Goal: Task Accomplishment & Management: Use online tool/utility

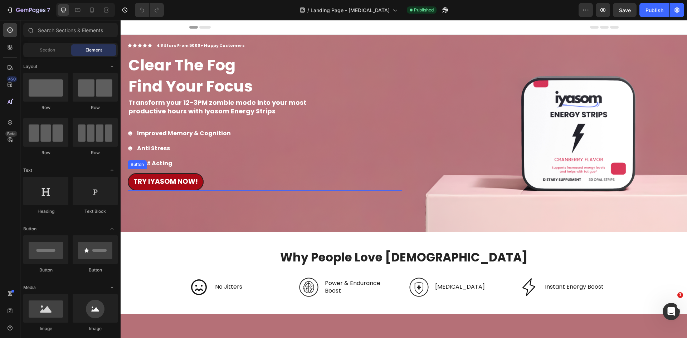
click at [271, 189] on div "TRY IYASOM Now! Button" at bounding box center [265, 180] width 274 height 22
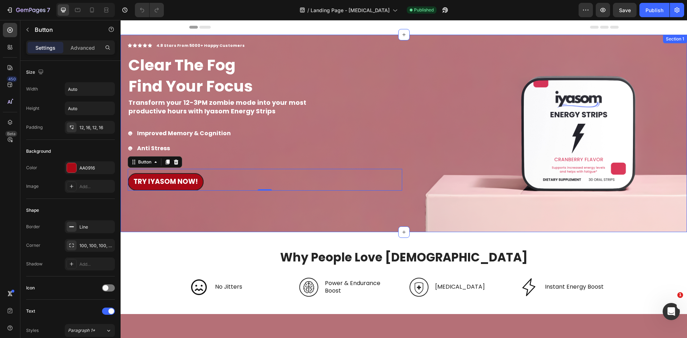
click at [252, 212] on div "Icon Icon Icon Icon Icon Icon List 4.8 Stars From 5000+ Happy Customers Text Bl…" at bounding box center [265, 134] width 274 height 198
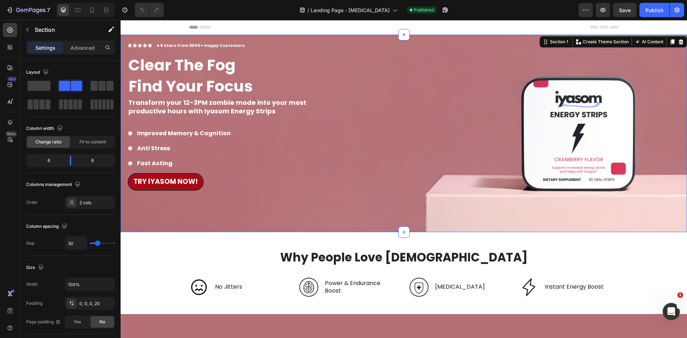
click at [183, 217] on div "Icon Icon Icon Icon Icon Icon List 4.8 Stars From 5000+ Happy Customers Text Bl…" at bounding box center [265, 134] width 274 height 198
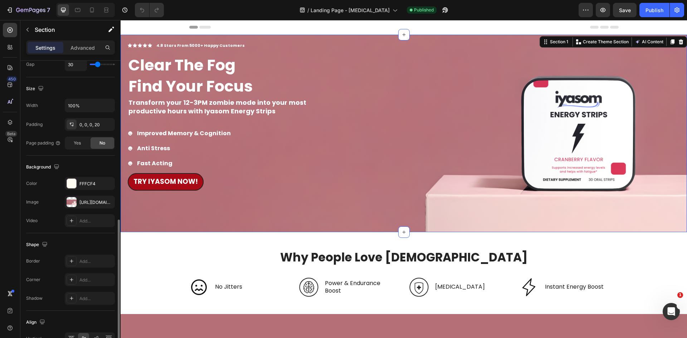
scroll to position [215, 0]
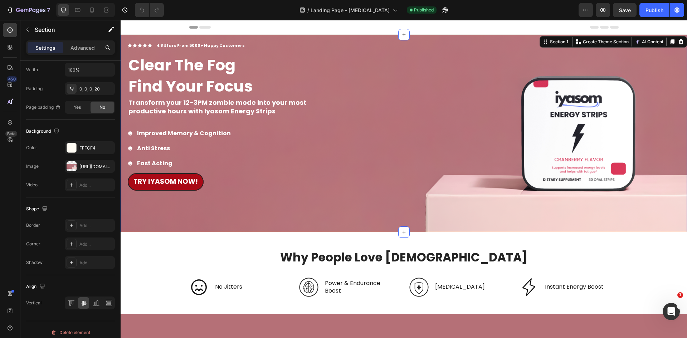
click at [179, 217] on div "Icon Icon Icon Icon Icon Icon List 4.8 Stars From 5000+ Happy Customers Text Bl…" at bounding box center [265, 134] width 274 height 198
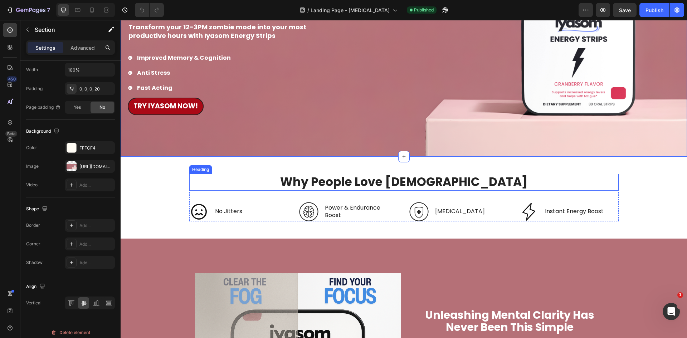
scroll to position [143, 0]
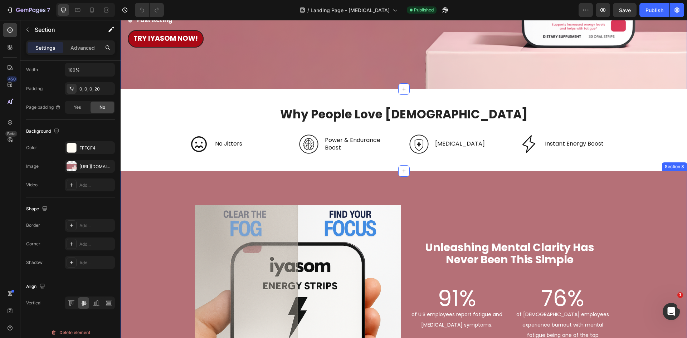
click at [163, 195] on div "Image Image Unleashing Mental Clarity Has Never Been This Simple Text Block Row…" at bounding box center [404, 314] width 566 height 286
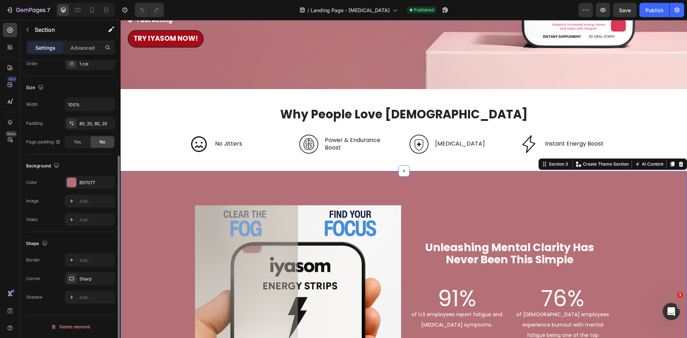
scroll to position [139, 0]
click at [13, 11] on icon "button" at bounding box center [9, 9] width 7 height 7
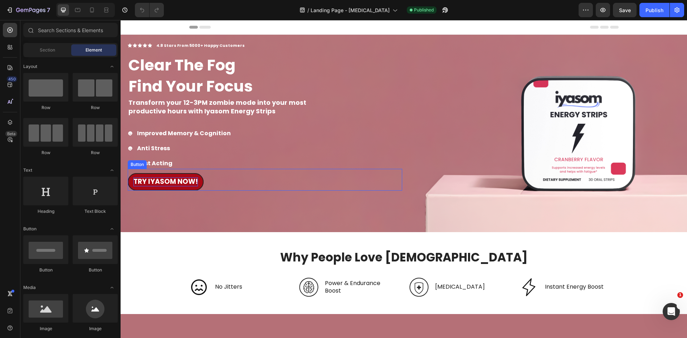
click at [186, 185] on strong "TRY IYASOM Now!" at bounding box center [165, 182] width 64 height 10
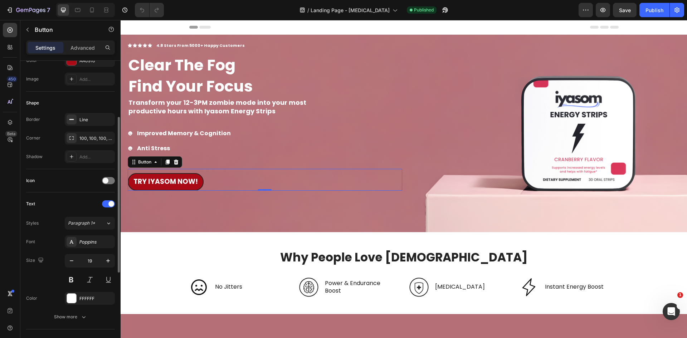
scroll to position [271, 0]
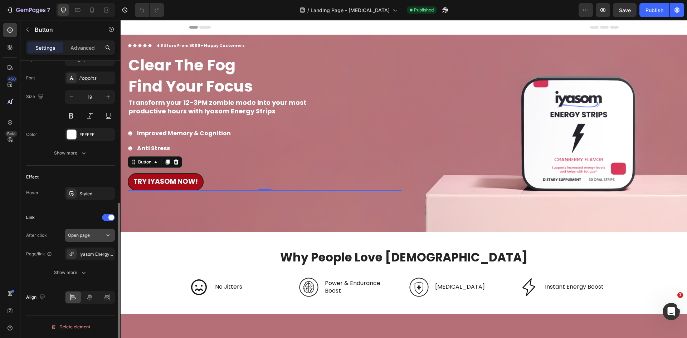
click at [108, 236] on icon at bounding box center [108, 236] width 4 height 2
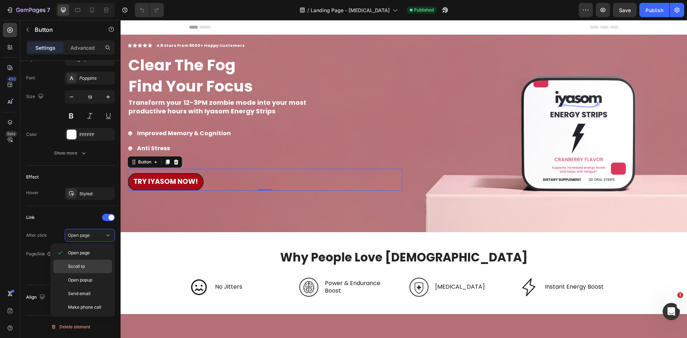
click at [94, 268] on p "Scroll to" at bounding box center [88, 266] width 41 height 6
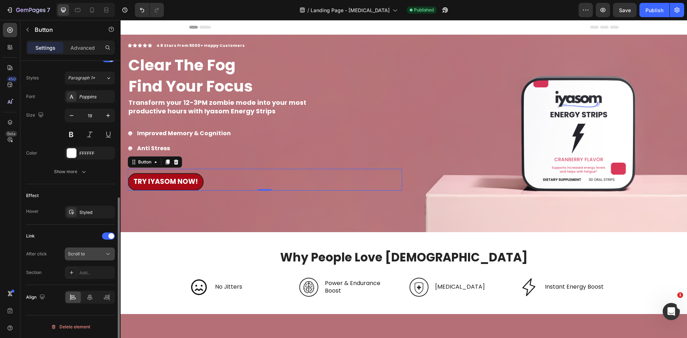
scroll to position [253, 0]
click at [107, 272] on div "Add..." at bounding box center [96, 273] width 34 height 6
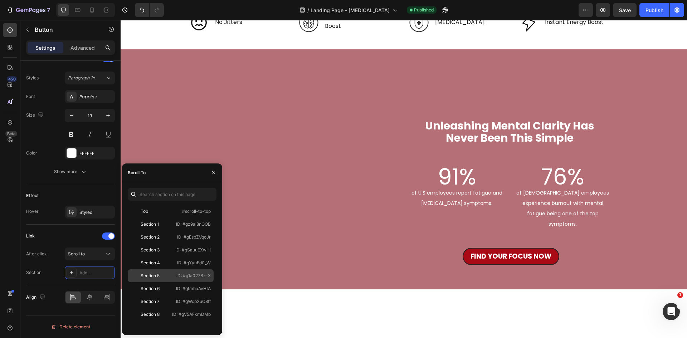
scroll to position [322, 0]
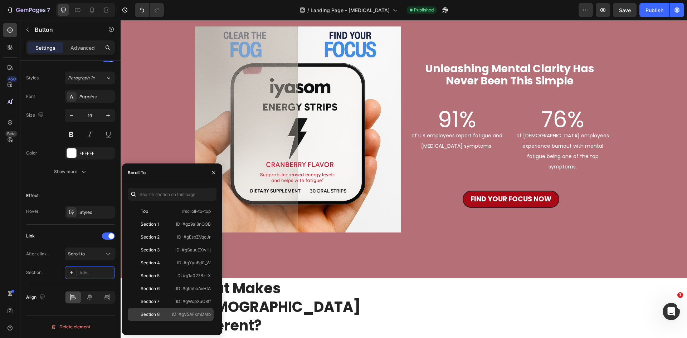
click at [193, 313] on p "ID: #gV5AFkmDMb" at bounding box center [191, 314] width 39 height 6
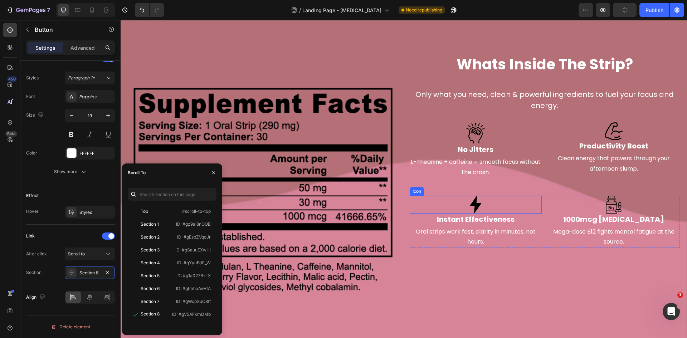
scroll to position [1459, 0]
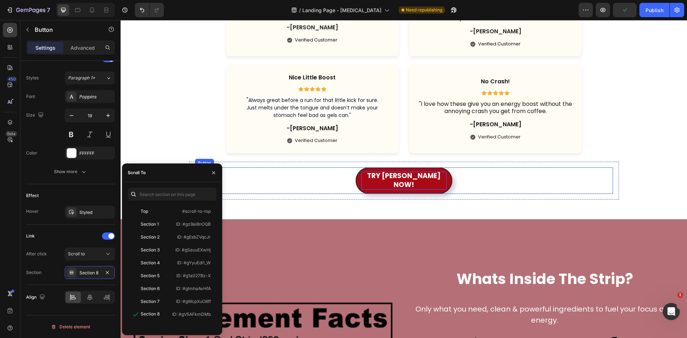
click at [416, 177] on p "TRY IYASOM NOW!" at bounding box center [403, 181] width 85 height 18
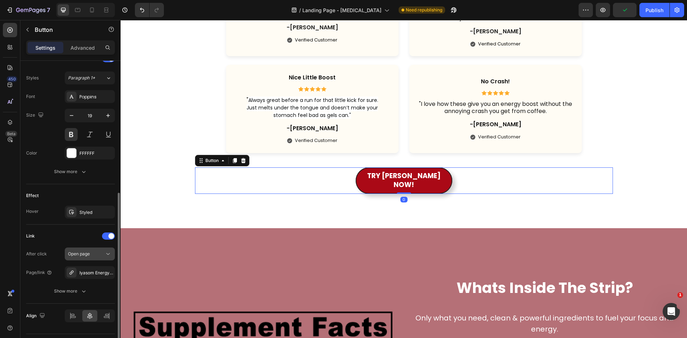
click at [100, 259] on button "Open page" at bounding box center [90, 254] width 50 height 13
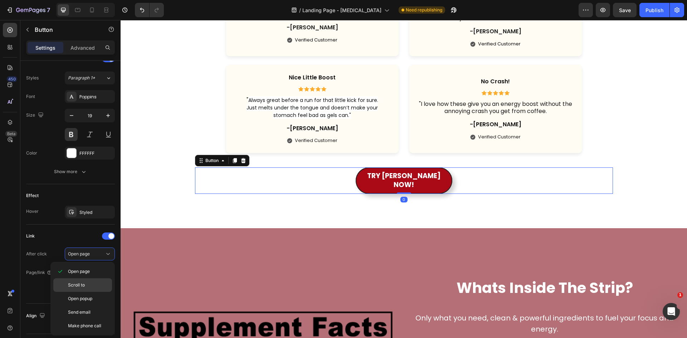
click at [91, 284] on p "Scroll to" at bounding box center [88, 285] width 41 height 6
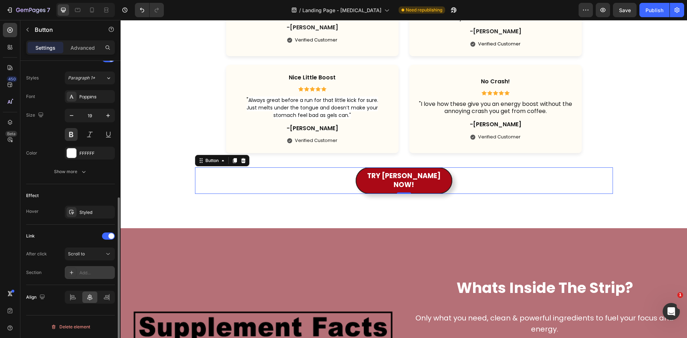
click at [97, 276] on div "Add..." at bounding box center [96, 273] width 34 height 6
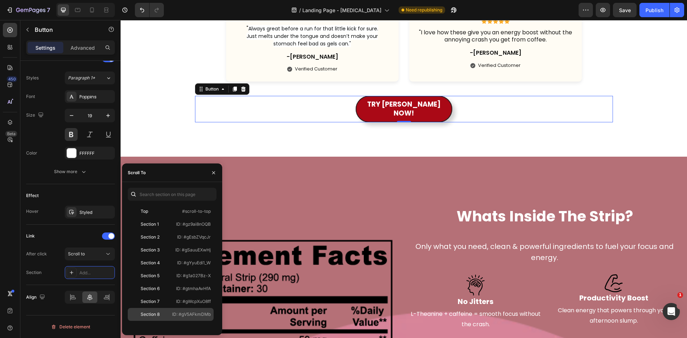
click at [181, 314] on p "ID: #gV5AFkmDMb" at bounding box center [191, 314] width 39 height 6
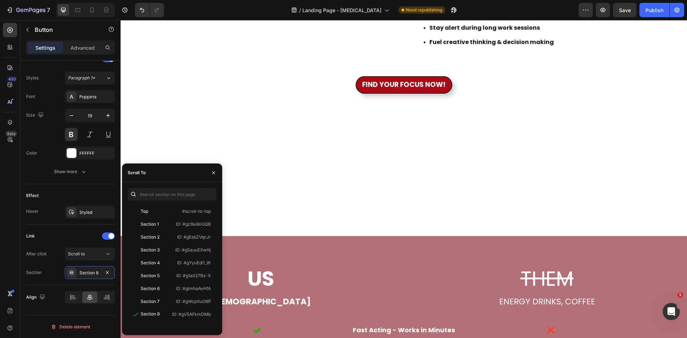
scroll to position [779, 0]
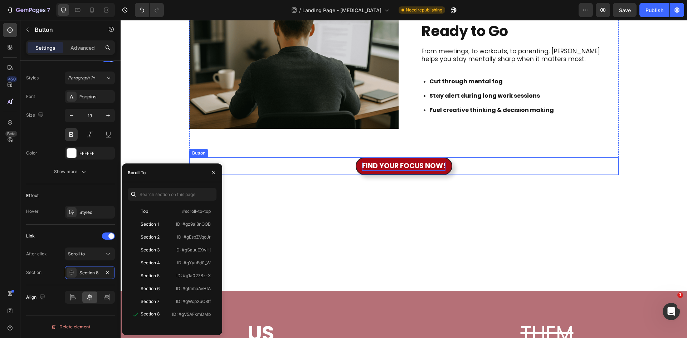
click at [432, 171] on p "FIND YOUR FOCUS NOW!" at bounding box center [403, 166] width 83 height 9
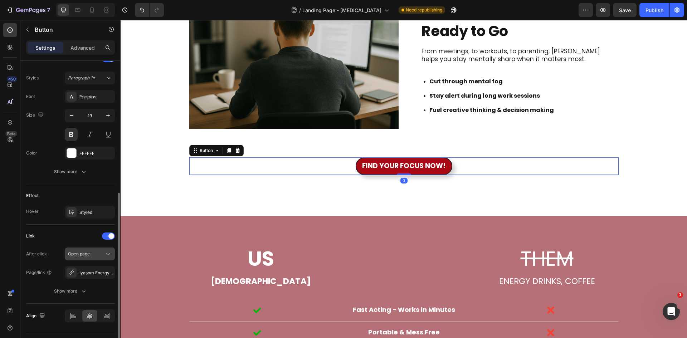
click at [104, 258] on button "Open page" at bounding box center [90, 254] width 50 height 13
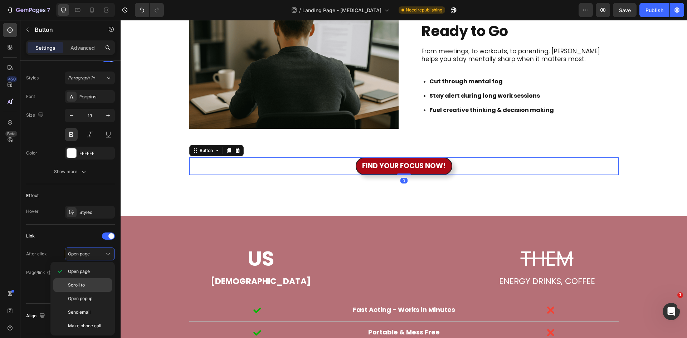
click at [97, 284] on p "Scroll to" at bounding box center [88, 285] width 41 height 6
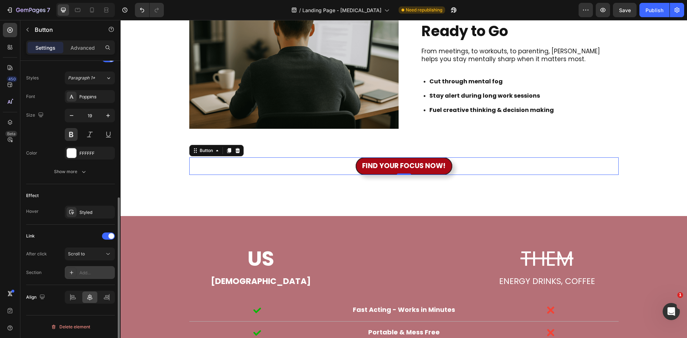
click at [101, 273] on div "Add..." at bounding box center [96, 273] width 34 height 6
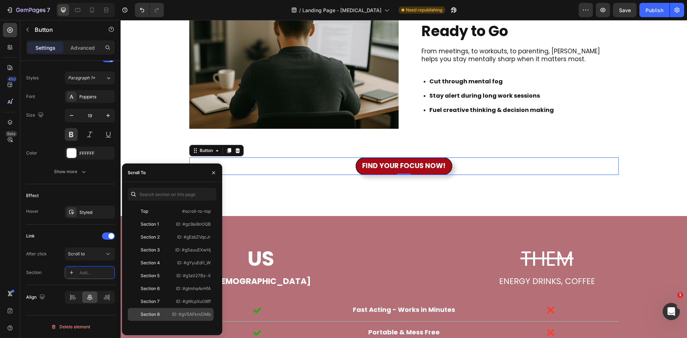
click at [190, 316] on p "ID: #gV5AFkmDMb" at bounding box center [191, 314] width 39 height 6
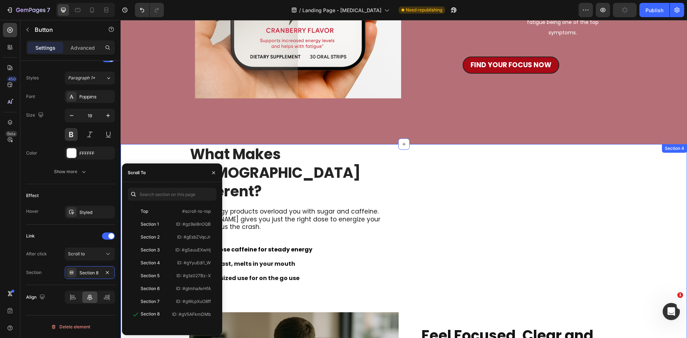
scroll to position [350, 0]
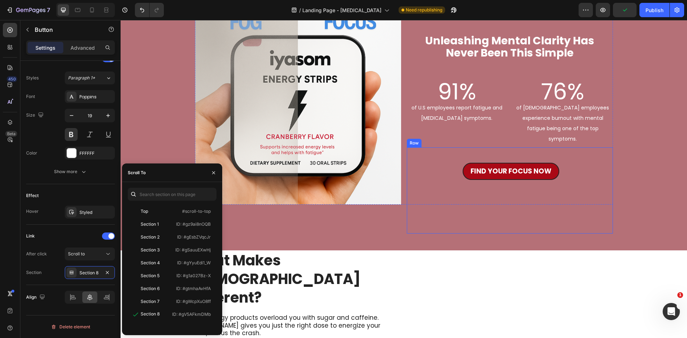
click at [502, 166] on link "fIND YOUR FOCUS NOW" at bounding box center [511, 172] width 97 height 18
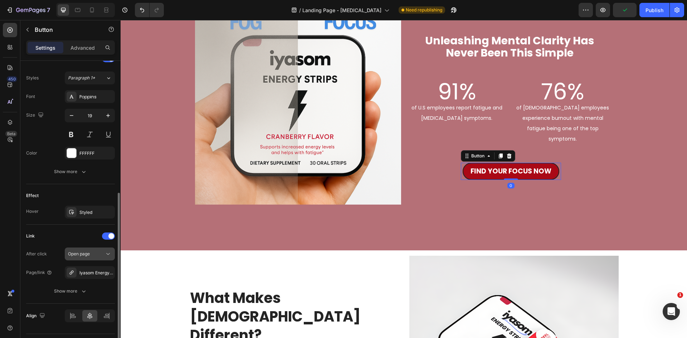
click at [94, 256] on div "Open page" at bounding box center [86, 254] width 37 height 6
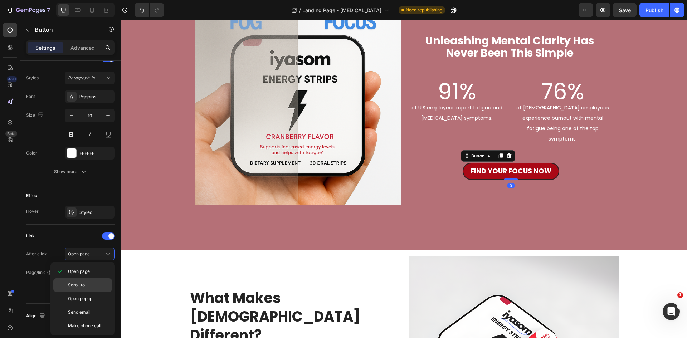
click at [87, 283] on p "Scroll to" at bounding box center [88, 285] width 41 height 6
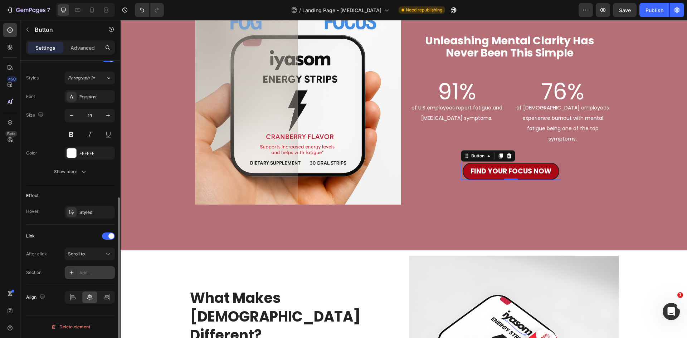
click at [106, 271] on div "Add..." at bounding box center [96, 273] width 34 height 6
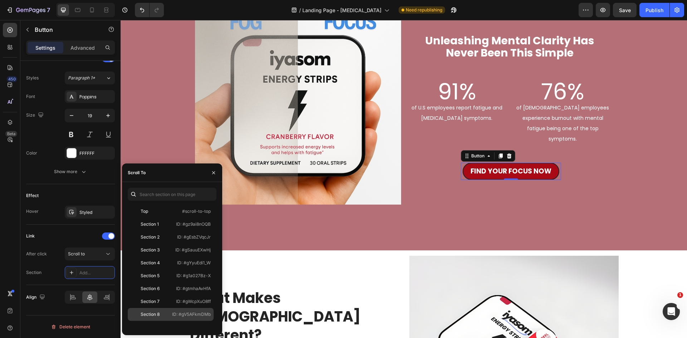
click at [172, 316] on p "ID: #gV5AFkmDMb" at bounding box center [191, 314] width 39 height 6
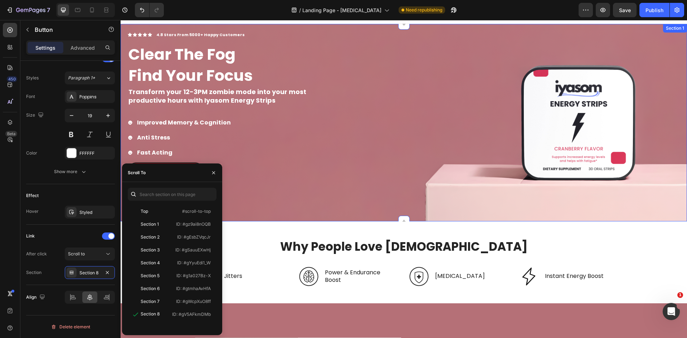
scroll to position [0, 0]
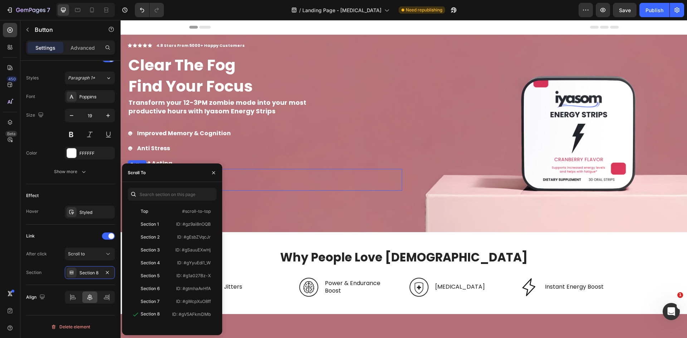
click at [273, 188] on div "TRY IYASOM Now! Button" at bounding box center [265, 180] width 274 height 22
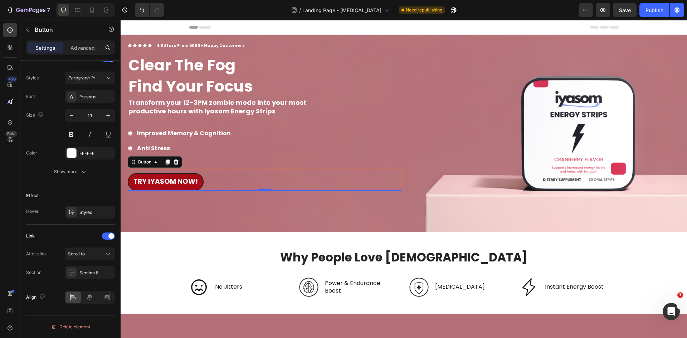
click at [189, 187] on link "TRY IYASOM Now!" at bounding box center [166, 182] width 76 height 18
click at [96, 7] on div at bounding box center [91, 9] width 11 height 11
type input "14"
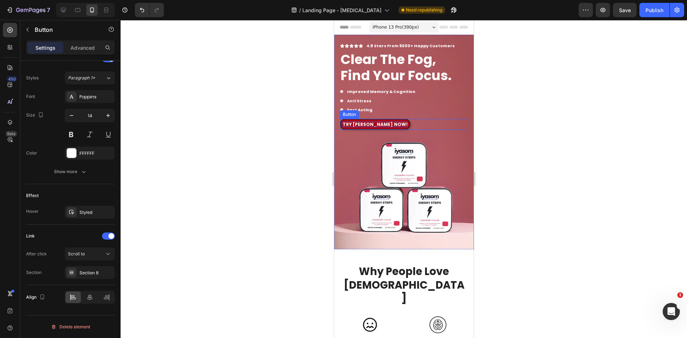
click at [375, 122] on strong "Try IYASOM NOW!" at bounding box center [374, 124] width 65 height 6
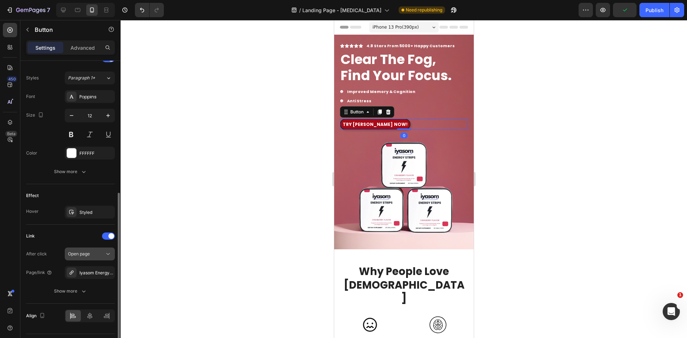
click at [109, 256] on icon at bounding box center [107, 253] width 7 height 7
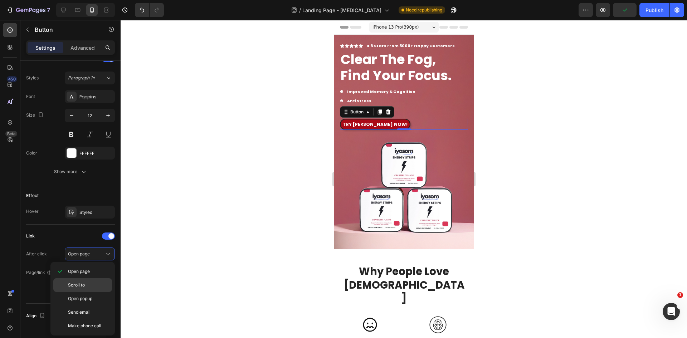
click at [93, 284] on p "Scroll to" at bounding box center [88, 285] width 41 height 6
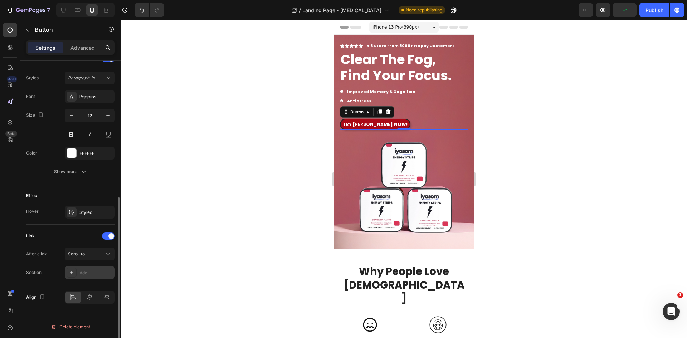
click at [99, 272] on div "Add..." at bounding box center [96, 273] width 34 height 6
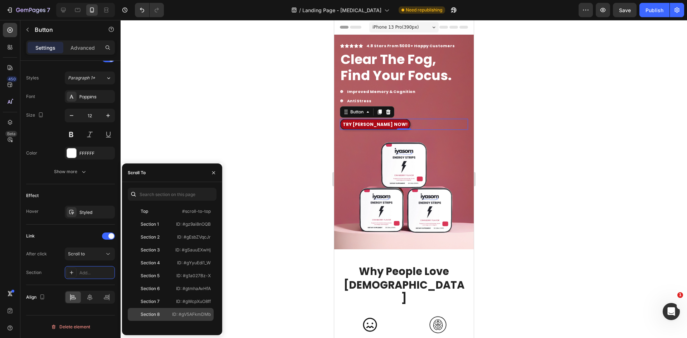
click at [159, 312] on div "Section 8" at bounding box center [150, 314] width 19 height 6
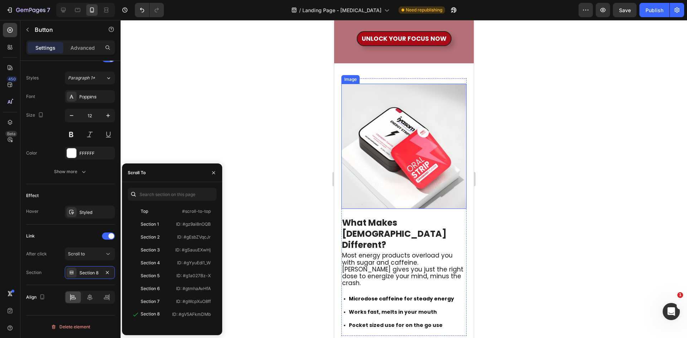
scroll to position [573, 0]
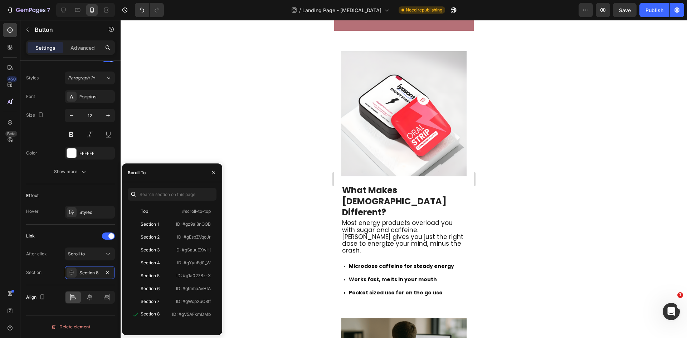
click at [373, 10] on p "UNLOCK YOUR FOCUS NOW" at bounding box center [403, 6] width 85 height 8
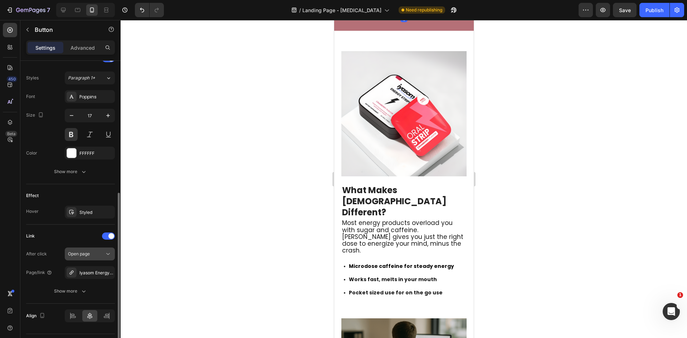
click at [106, 259] on button "Open page" at bounding box center [90, 254] width 50 height 13
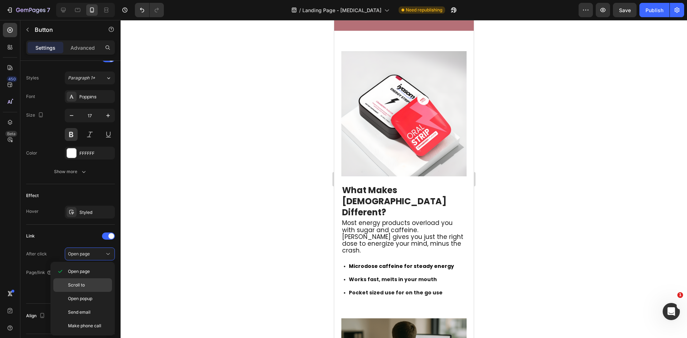
click at [89, 290] on div "Scroll to" at bounding box center [82, 285] width 59 height 14
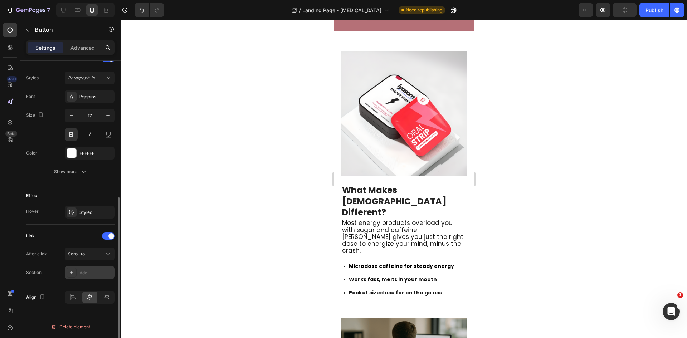
click at [100, 274] on div "Add..." at bounding box center [96, 273] width 34 height 6
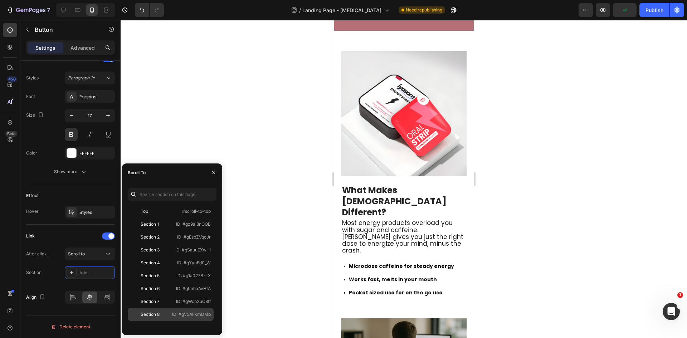
click at [170, 316] on div "Section 8 ID: #gV5AFkmDMb" at bounding box center [171, 314] width 86 height 13
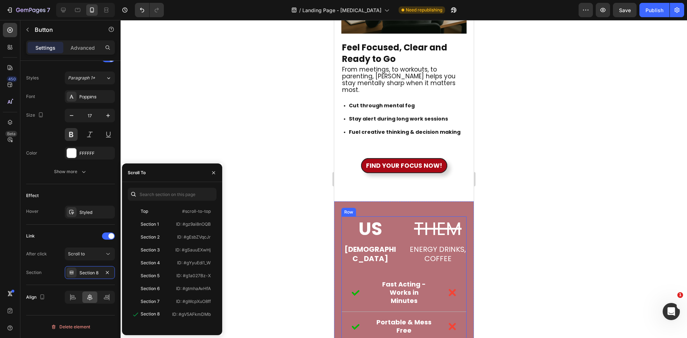
scroll to position [1038, 0]
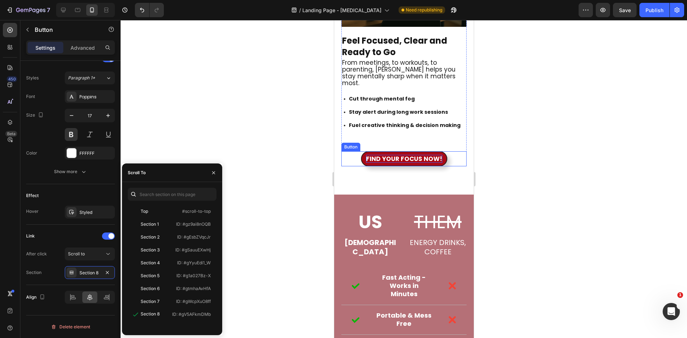
click at [401, 155] on p "FIND YOUR FOCUS NOW!" at bounding box center [404, 159] width 76 height 8
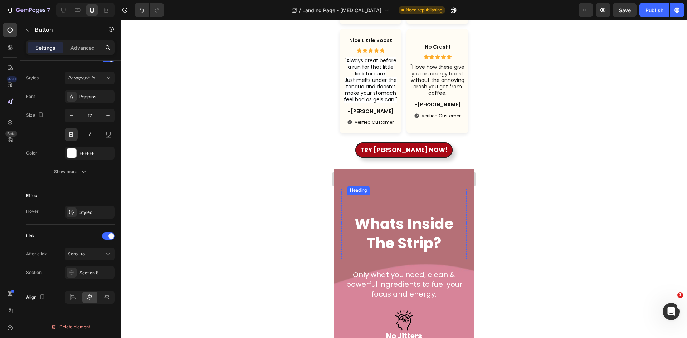
scroll to position [1646, 0]
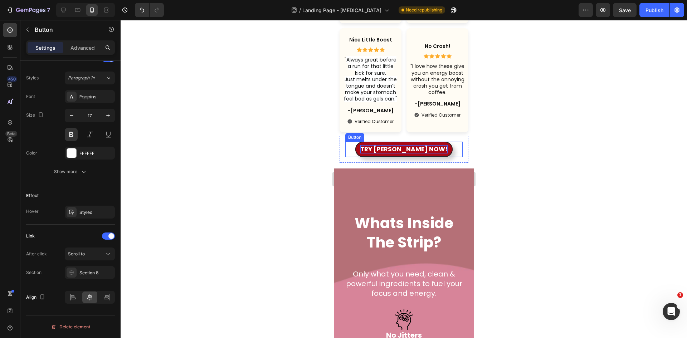
click at [400, 153] on p "TRY IYASOM NOW!" at bounding box center [403, 149] width 87 height 8
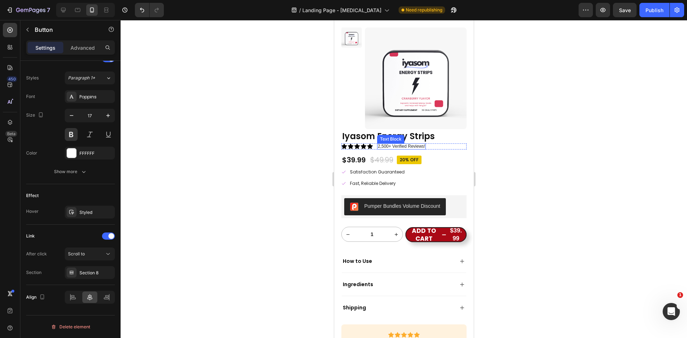
scroll to position [2398, 0]
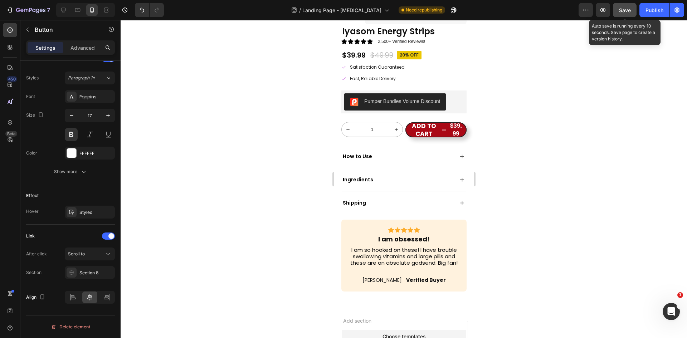
click at [626, 13] on span "Save" at bounding box center [625, 10] width 12 height 6
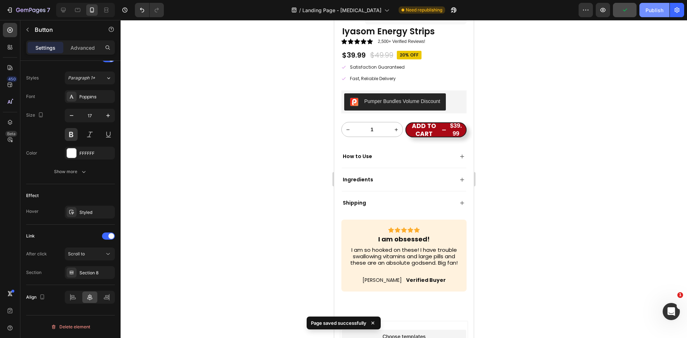
click at [655, 13] on div "Publish" at bounding box center [655, 10] width 18 height 8
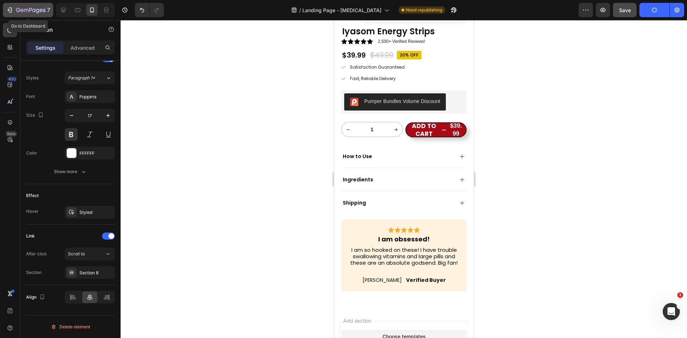
click at [10, 10] on icon "button" at bounding box center [9, 9] width 7 height 7
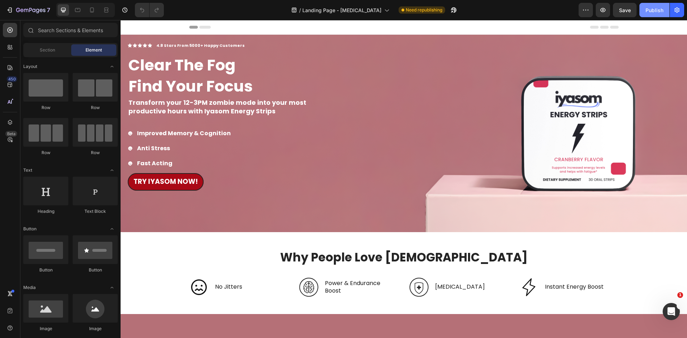
click at [650, 10] on div "Publish" at bounding box center [655, 10] width 18 height 8
click at [180, 183] on strong "TRY IYASOM Now!" at bounding box center [165, 182] width 64 height 10
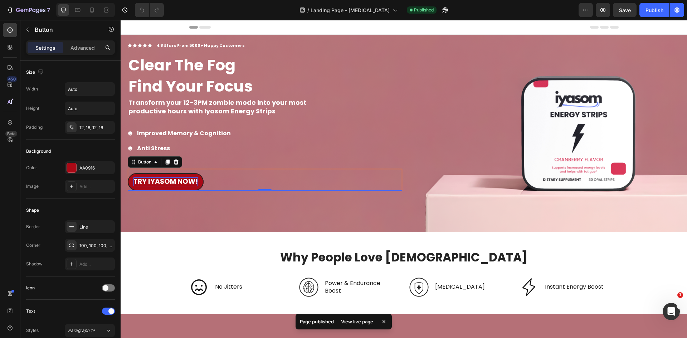
click at [180, 183] on strong "TRY IYASOM Now!" at bounding box center [165, 182] width 64 height 10
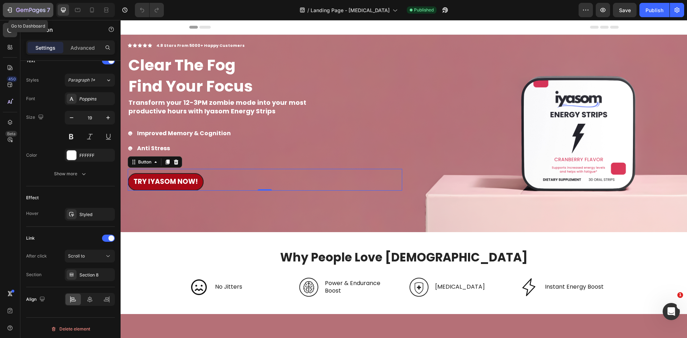
click at [10, 11] on icon "button" at bounding box center [9, 9] width 7 height 7
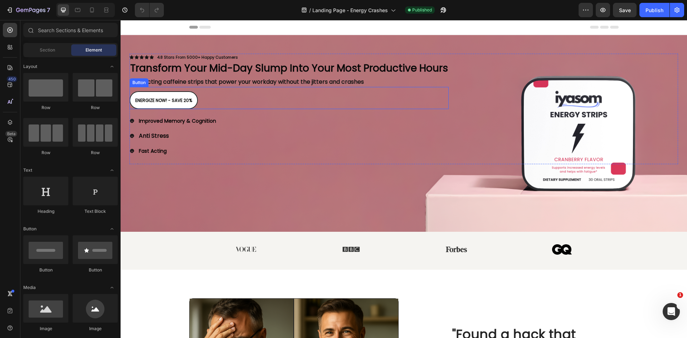
click at [197, 100] on link "ENERGIZE NOW! - SAVE 20%" at bounding box center [164, 100] width 68 height 18
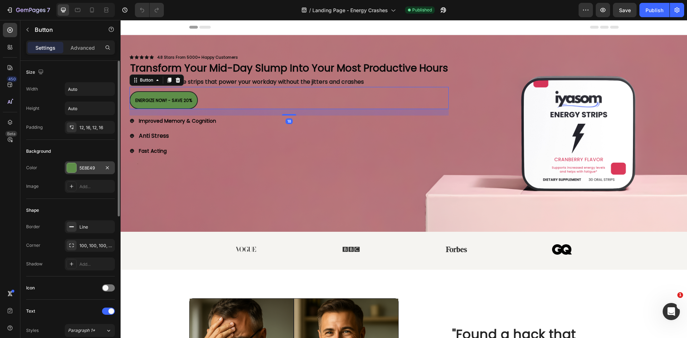
click at [75, 169] on div at bounding box center [71, 167] width 9 height 9
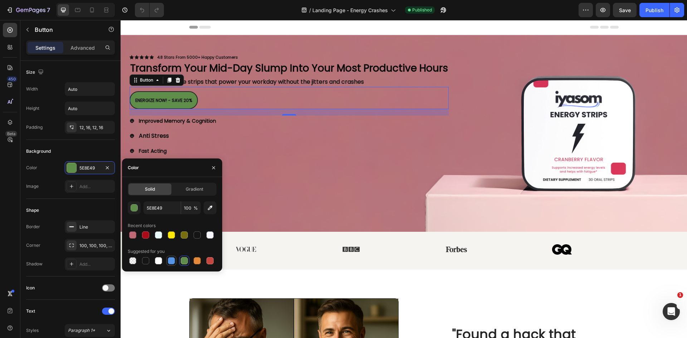
click at [170, 259] on div at bounding box center [171, 260] width 7 height 7
type input "5594E7"
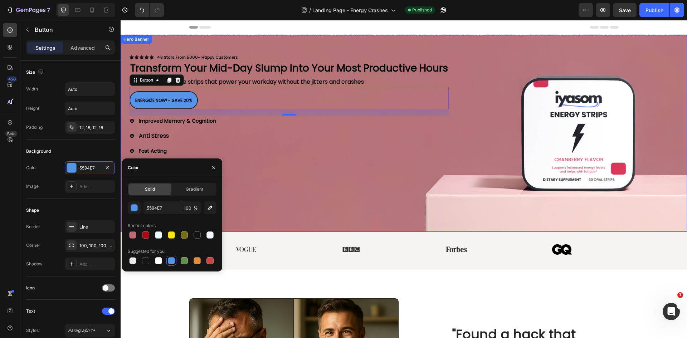
click at [293, 169] on div "Background Image" at bounding box center [404, 133] width 566 height 197
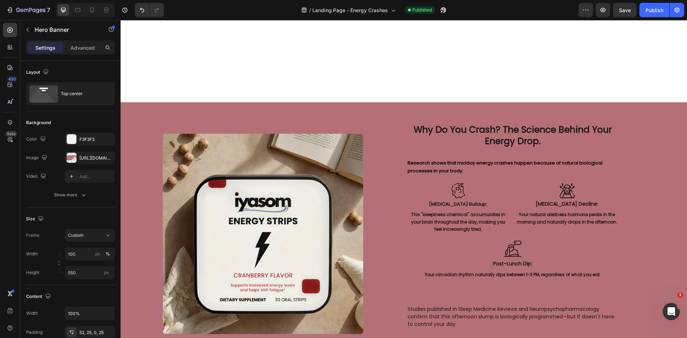
scroll to position [608, 0]
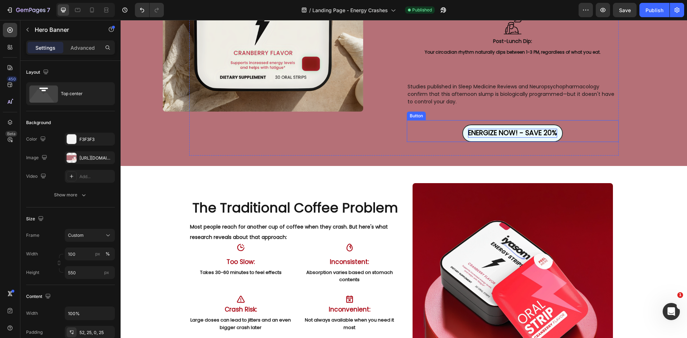
click at [496, 134] on strong "ENERGIZE NOW! - SAVE 20%" at bounding box center [512, 133] width 89 height 10
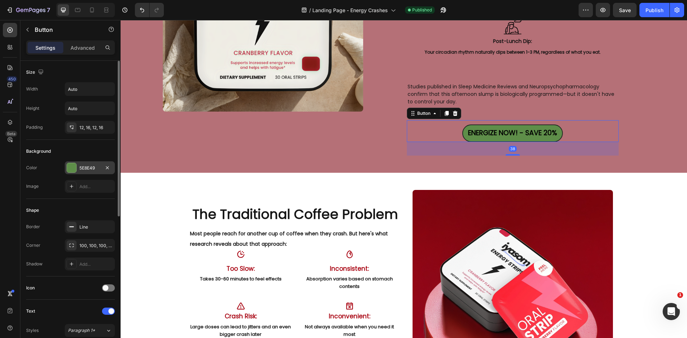
click at [96, 171] on div "5E8E49" at bounding box center [90, 167] width 50 height 13
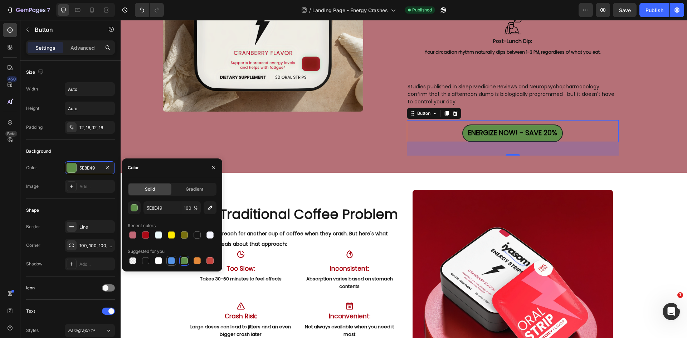
click at [171, 261] on div at bounding box center [171, 260] width 7 height 7
type input "5594E7"
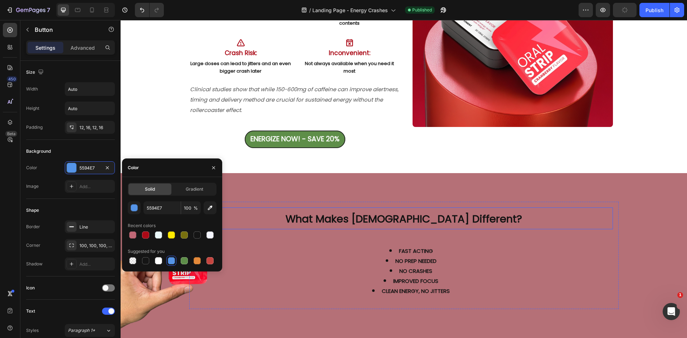
scroll to position [895, 0]
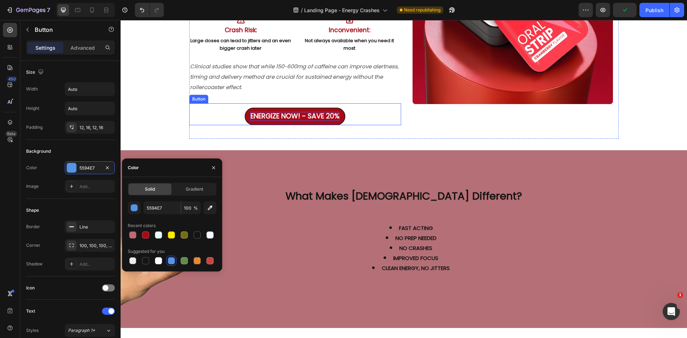
click at [319, 115] on strong "ENERGIZE NOW! - SAVE 20%" at bounding box center [294, 116] width 89 height 10
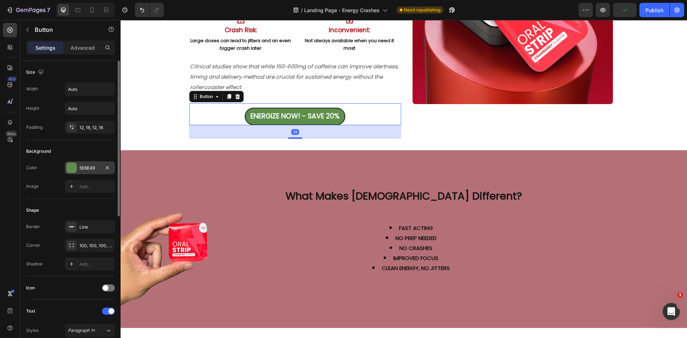
click at [88, 171] on div "5E8E49" at bounding box center [89, 168] width 21 height 6
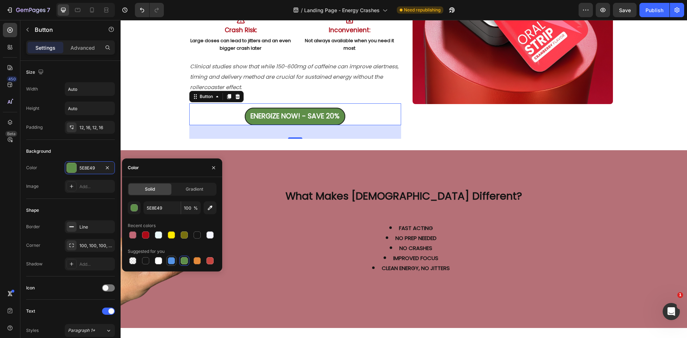
click at [170, 262] on div at bounding box center [171, 260] width 7 height 7
type input "5594E7"
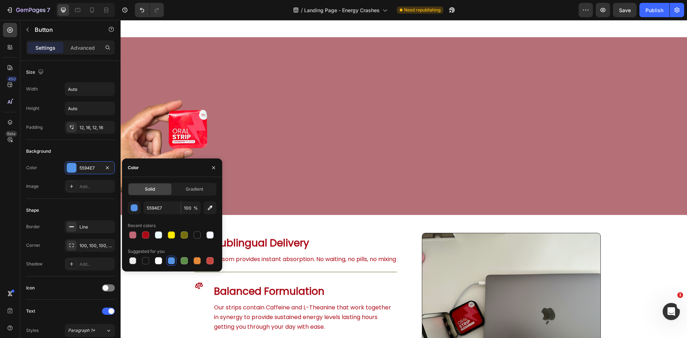
scroll to position [1217, 0]
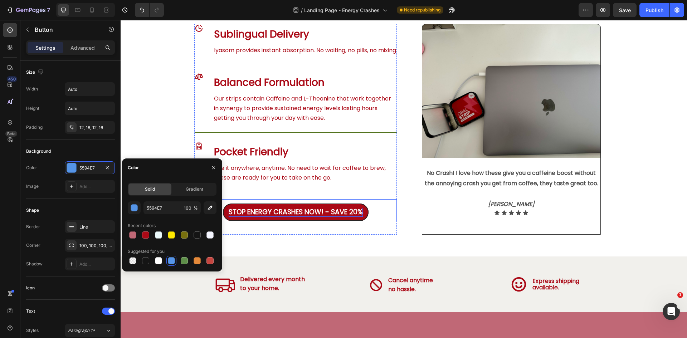
click at [295, 217] on strong "STOP ENERGY CRASHES NOW! - SAVE 20%" at bounding box center [296, 212] width 134 height 10
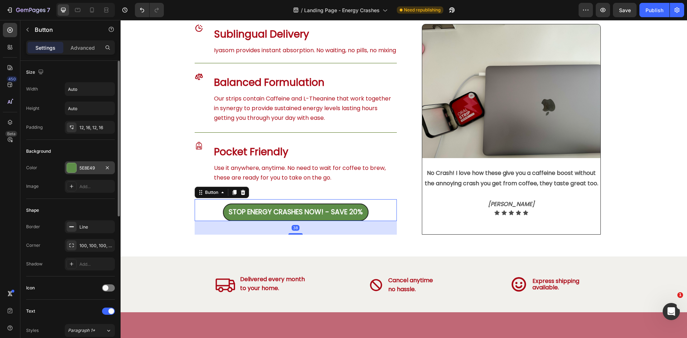
click at [97, 164] on div "5E8E49" at bounding box center [90, 167] width 50 height 13
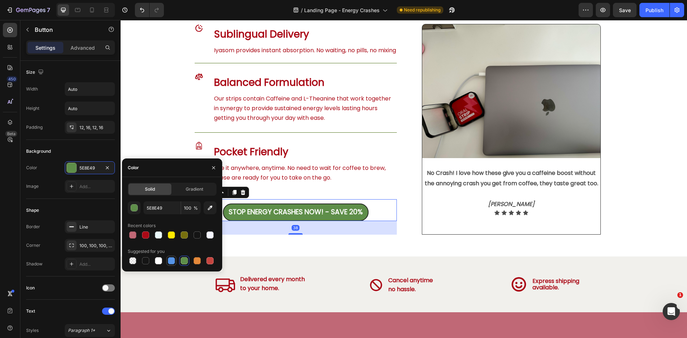
click at [172, 259] on div at bounding box center [171, 260] width 7 height 7
type input "5594E7"
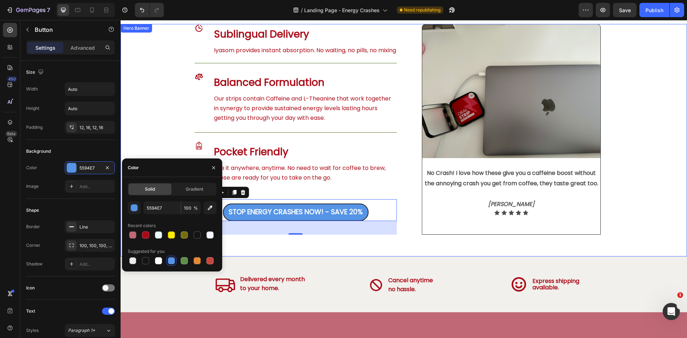
click at [351, 253] on div "Icon Sublingual Delivery Heading Iyasom provides instant absorption. No waiting…" at bounding box center [404, 140] width 437 height 233
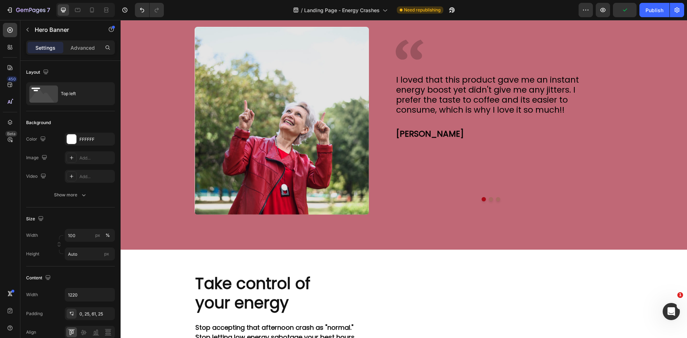
scroll to position [1359, 0]
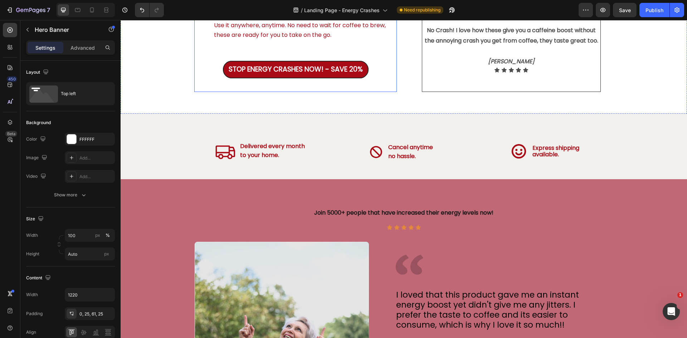
click at [352, 78] on link "STOP ENERGY CRASHES NOW! - SAVE 20%" at bounding box center [296, 70] width 146 height 18
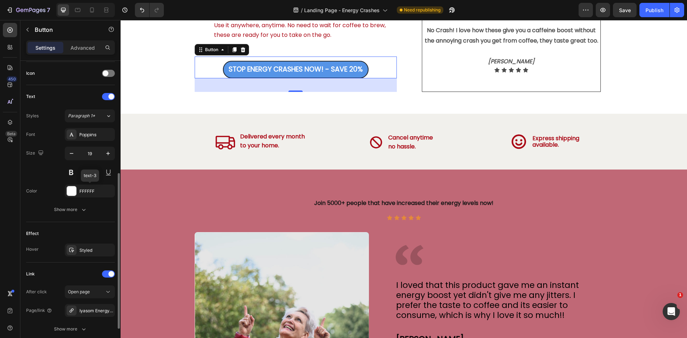
scroll to position [271, 0]
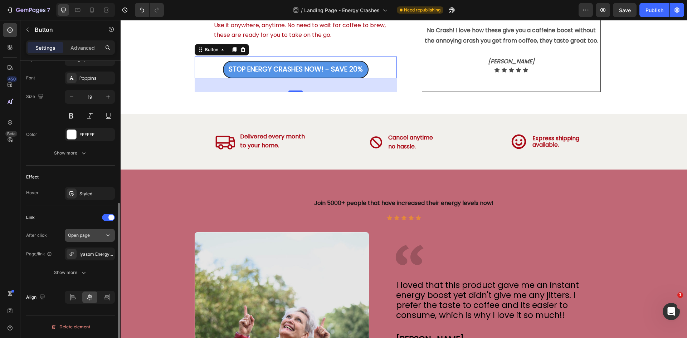
click at [105, 235] on icon at bounding box center [107, 235] width 7 height 7
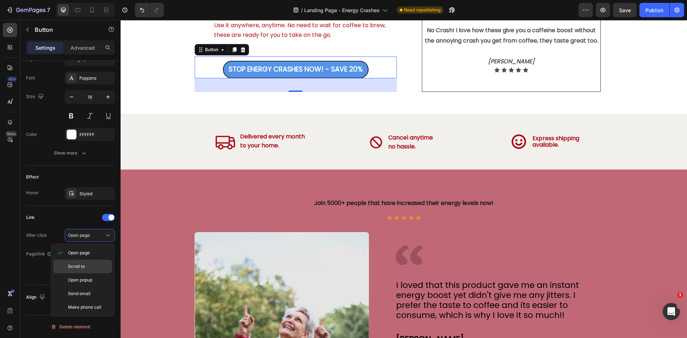
click at [93, 271] on div "Scroll to" at bounding box center [82, 267] width 59 height 14
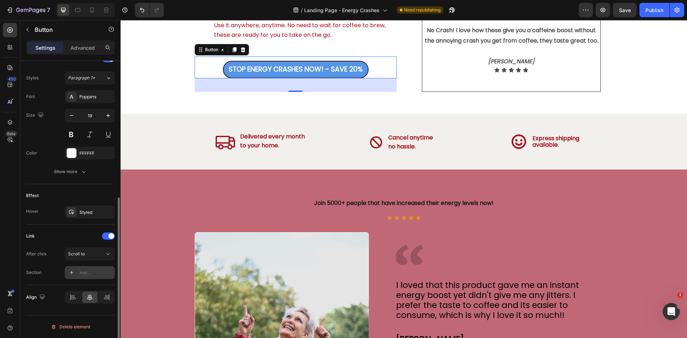
click at [102, 271] on div "Add..." at bounding box center [96, 273] width 34 height 6
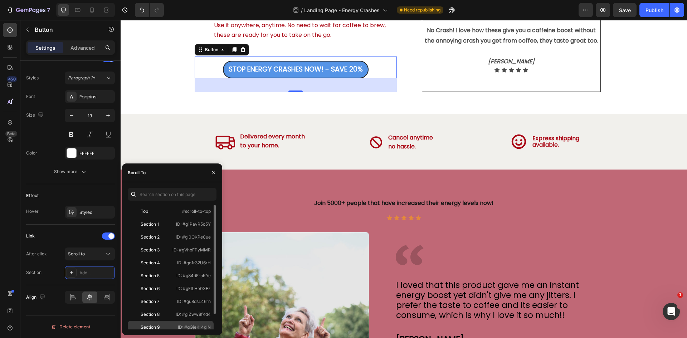
click at [172, 324] on div "Section 9 ID: #gGjeK-4gjN" at bounding box center [171, 327] width 86 height 13
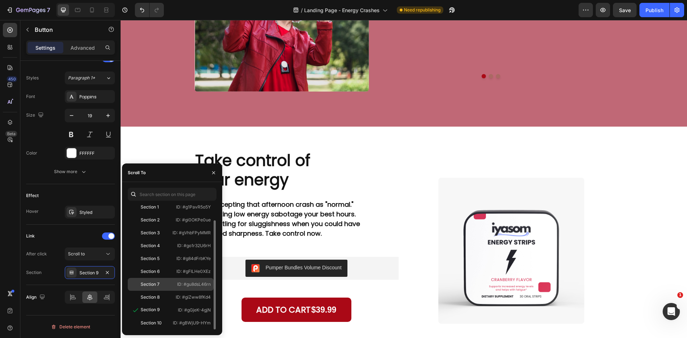
scroll to position [1769, 0]
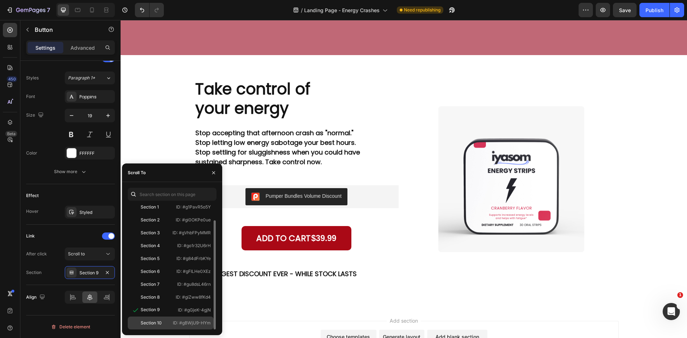
click at [161, 320] on div "Section 10" at bounding box center [151, 323] width 21 height 6
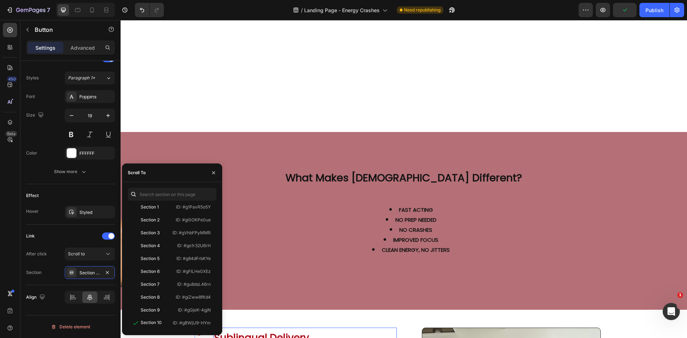
scroll to position [910, 0]
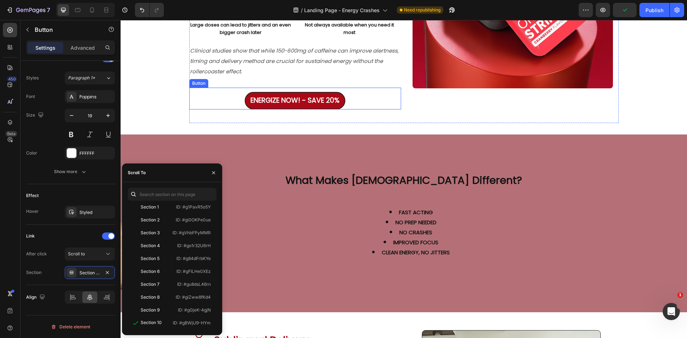
click at [330, 106] on link "ENERGIZE NOW! - SAVE 20%" at bounding box center [295, 101] width 101 height 18
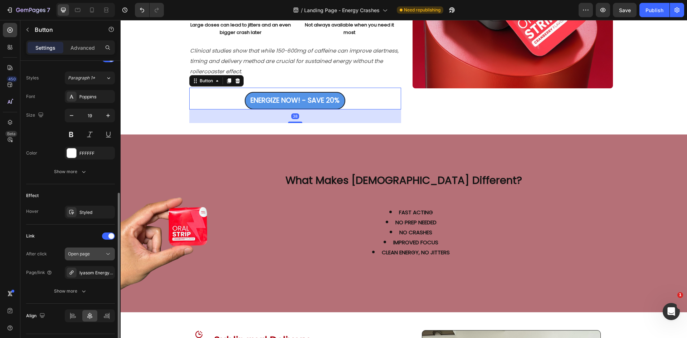
click at [98, 257] on div "Open page" at bounding box center [86, 254] width 37 height 6
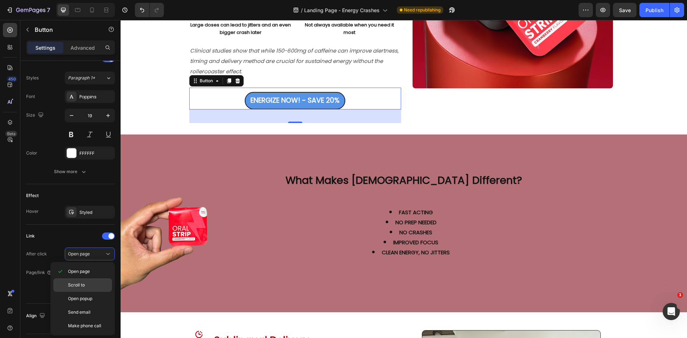
click at [84, 288] on span "Scroll to" at bounding box center [76, 285] width 17 height 6
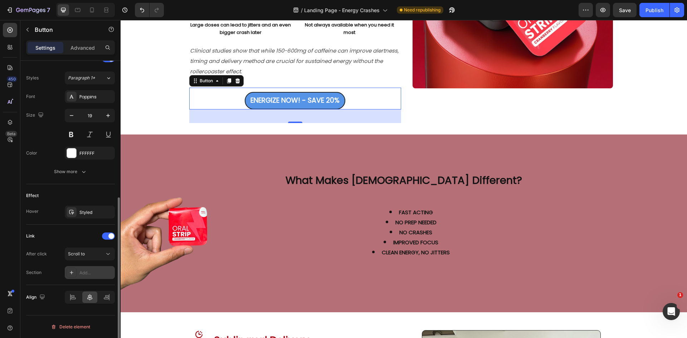
click at [98, 273] on div "Add..." at bounding box center [96, 273] width 34 height 6
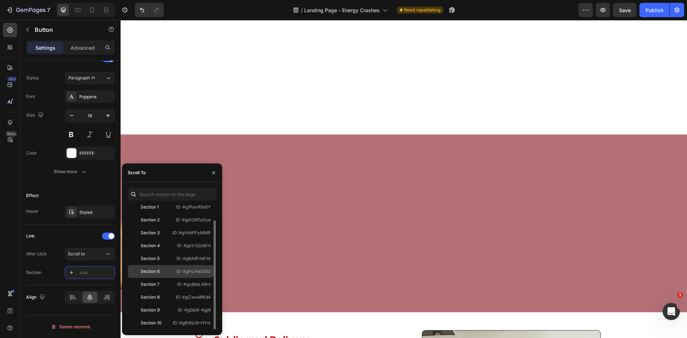
scroll to position [1268, 0]
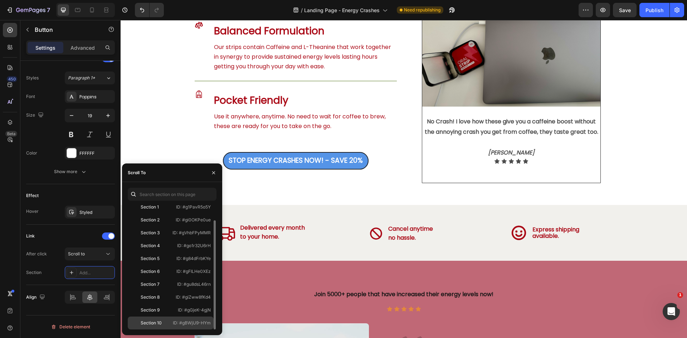
click at [183, 324] on p "ID: #gBWjU9-HYm" at bounding box center [192, 323] width 38 height 6
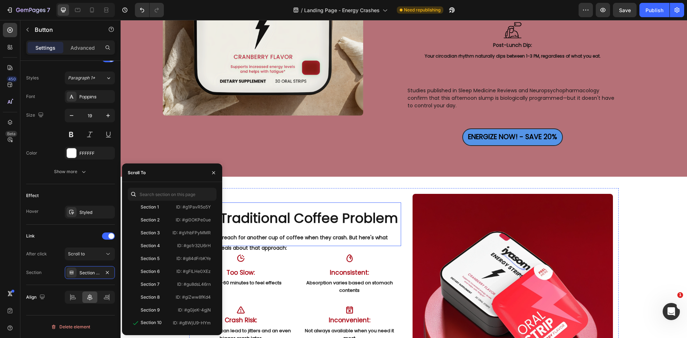
scroll to position [588, 0]
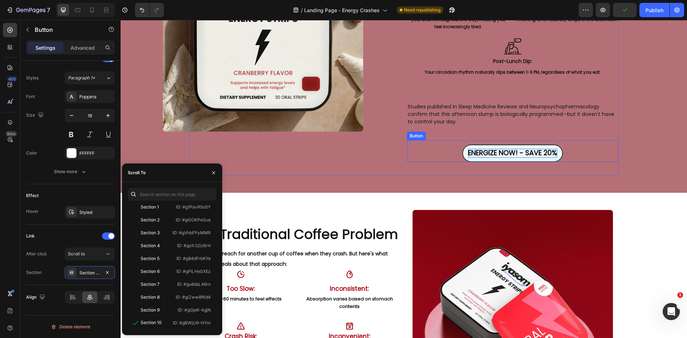
click at [484, 152] on strong "ENERGIZE NOW! - SAVE 20%" at bounding box center [512, 153] width 89 height 10
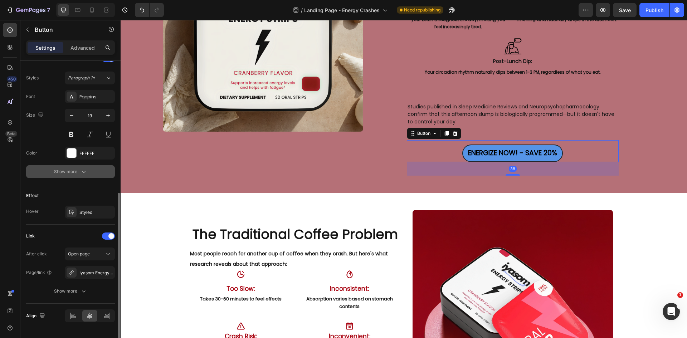
scroll to position [271, 0]
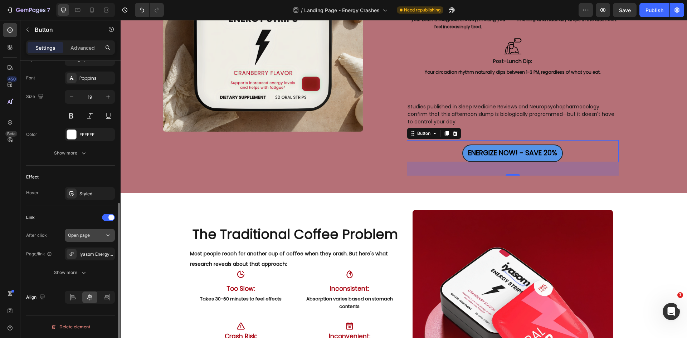
click at [106, 235] on icon at bounding box center [107, 235] width 7 height 7
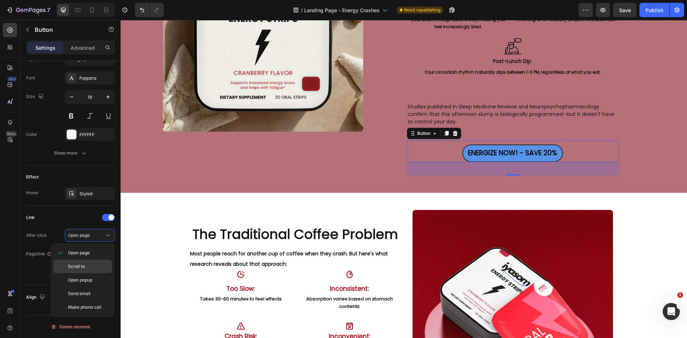
click at [96, 266] on p "Scroll to" at bounding box center [88, 266] width 41 height 6
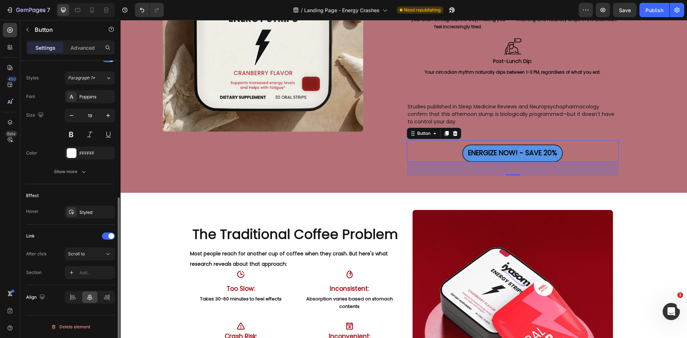
scroll to position [253, 0]
click at [101, 272] on div "Add..." at bounding box center [96, 273] width 34 height 6
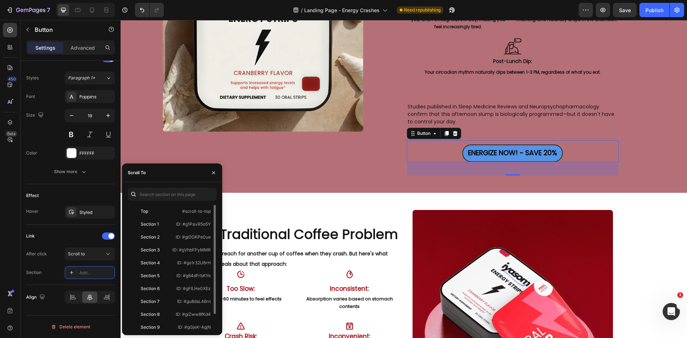
scroll to position [17, 0]
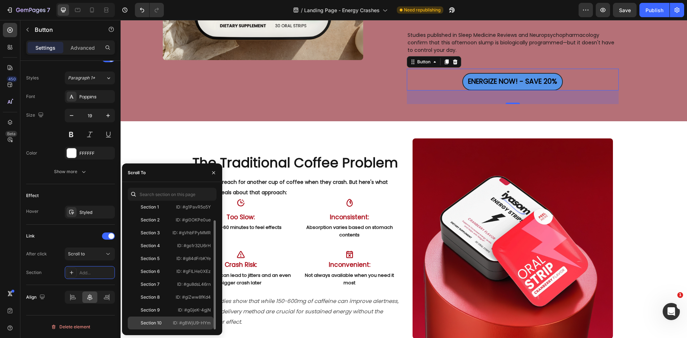
click at [172, 320] on div "Section 10 ID: #gBWjU9-HYm" at bounding box center [171, 323] width 86 height 13
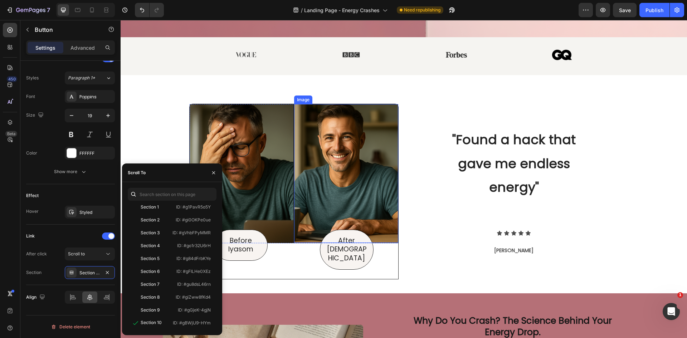
scroll to position [0, 0]
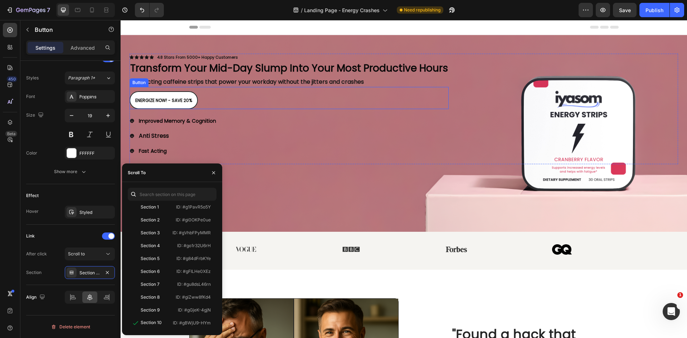
click at [193, 104] on link "ENERGIZE NOW! - SAVE 20%" at bounding box center [164, 100] width 68 height 18
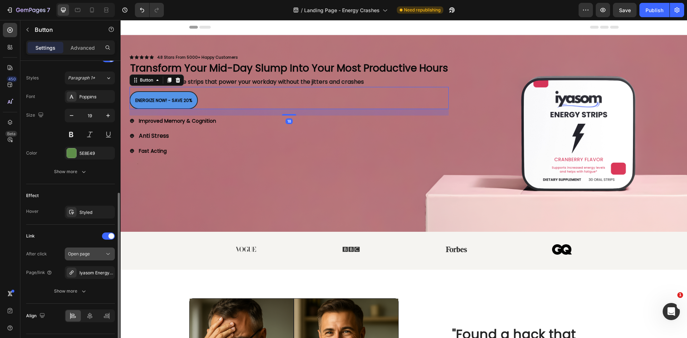
click at [79, 253] on span "Open page" at bounding box center [79, 253] width 22 height 5
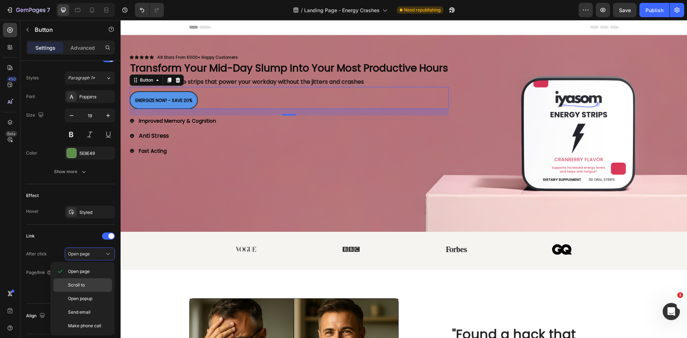
click at [94, 284] on p "Scroll to" at bounding box center [88, 285] width 41 height 6
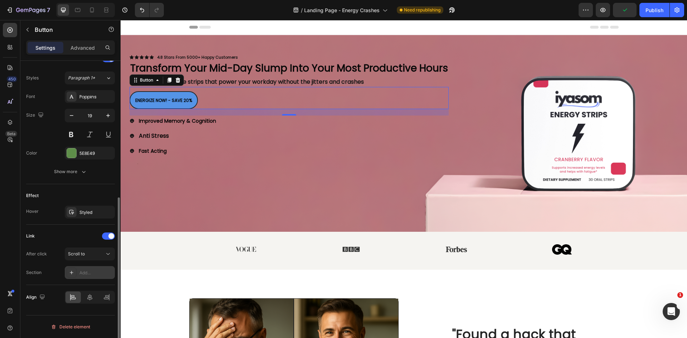
click at [97, 271] on div "Add..." at bounding box center [96, 273] width 34 height 6
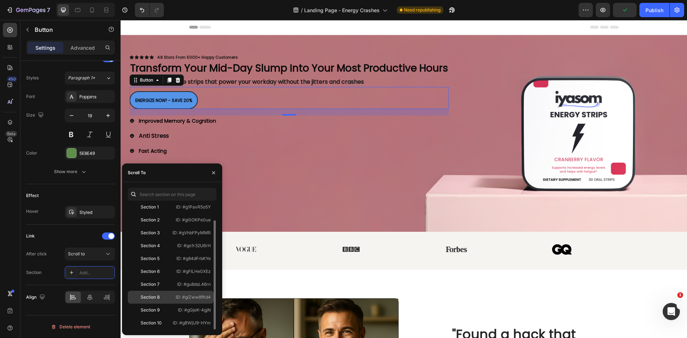
scroll to position [143, 0]
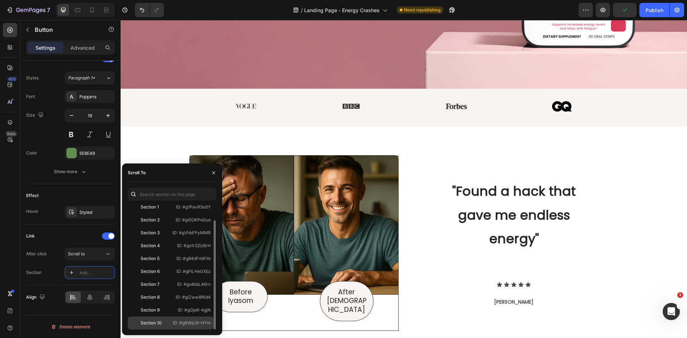
click at [176, 318] on div "Section 10 ID: #gBWjU9-HYm" at bounding box center [171, 323] width 86 height 13
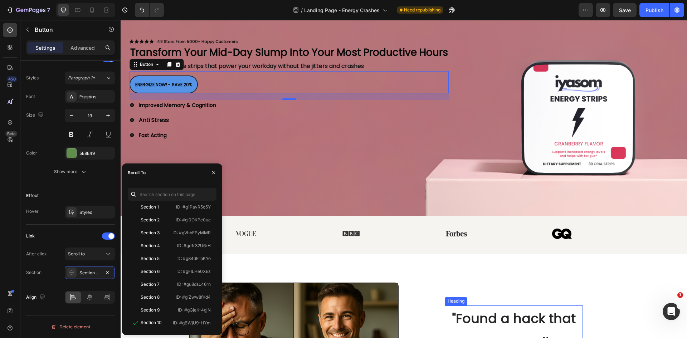
scroll to position [0, 0]
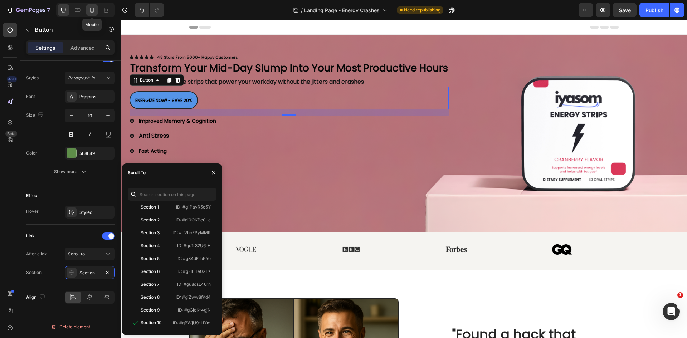
click at [92, 11] on icon at bounding box center [92, 11] width 2 height 1
type input "12"
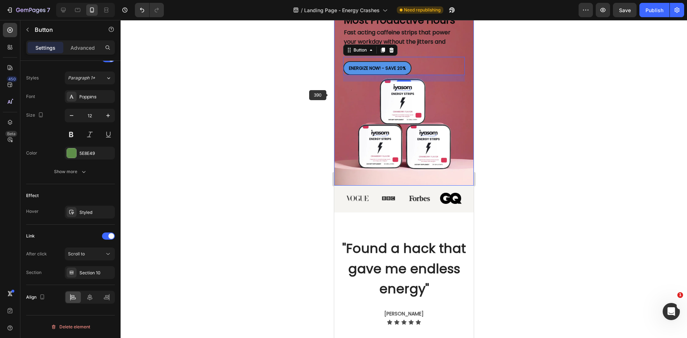
scroll to position [76, 0]
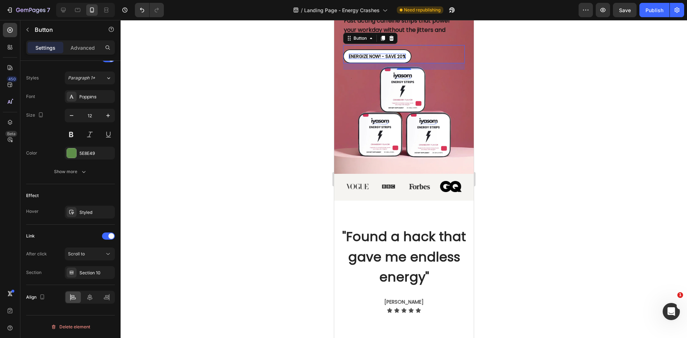
drag, startPoint x: 406, startPoint y: 59, endPoint x: 399, endPoint y: 56, distance: 7.4
click at [406, 59] on link "ENERGIZE NOW! - SAVE 20%" at bounding box center [377, 56] width 68 height 14
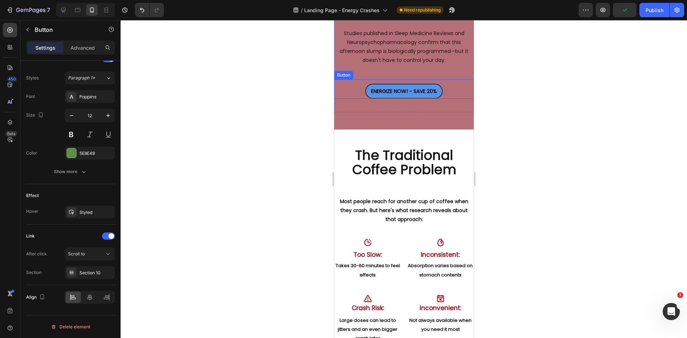
scroll to position [827, 0]
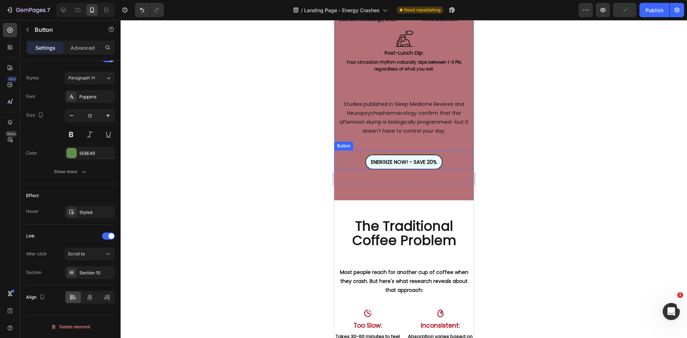
click at [418, 160] on link "ENERGIZE NOW! - SAVE 20%" at bounding box center [403, 162] width 77 height 15
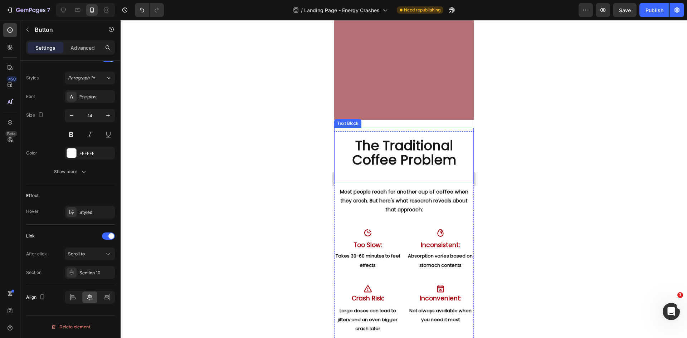
scroll to position [1078, 0]
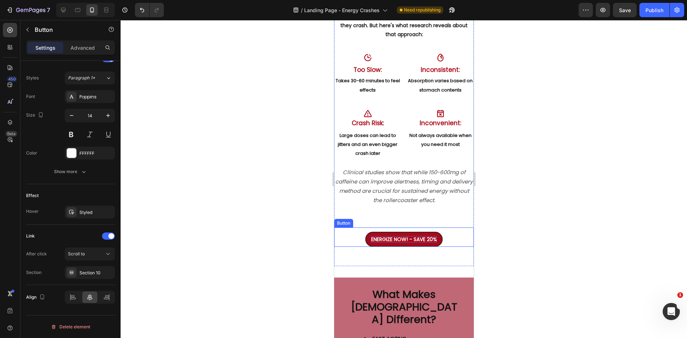
click at [430, 239] on strong "ENERGIZE NOW! - SAVE 20%" at bounding box center [404, 239] width 66 height 7
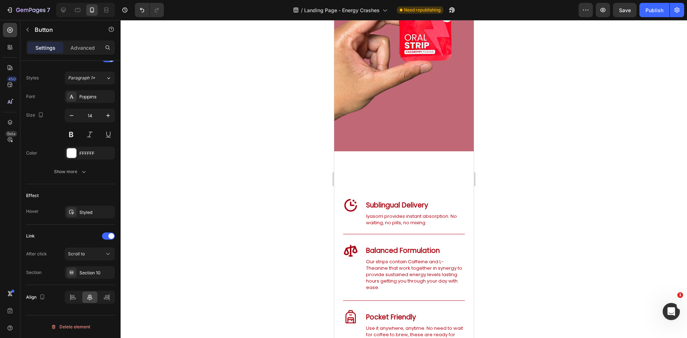
scroll to position [1543, 0]
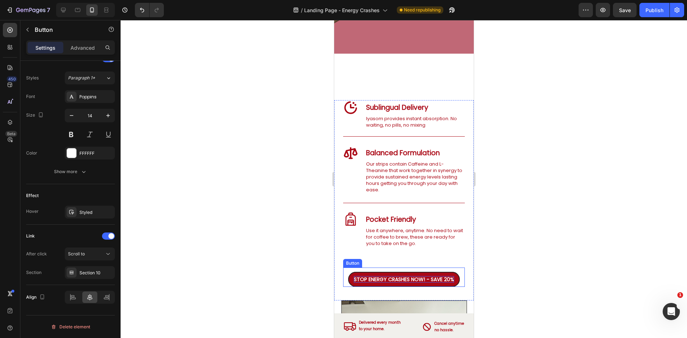
click at [422, 276] on strong "STOP ENERGY CRASHES NOW! - SAVE 20%" at bounding box center [404, 279] width 100 height 7
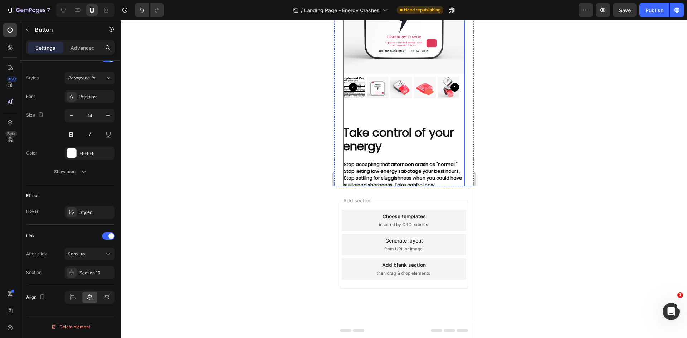
scroll to position [2457, 0]
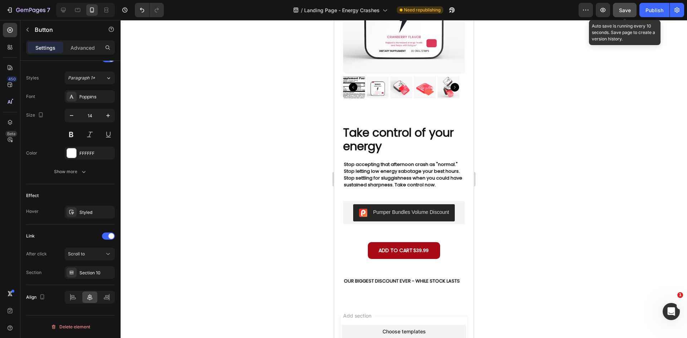
click at [621, 6] on div "Save" at bounding box center [625, 10] width 12 height 8
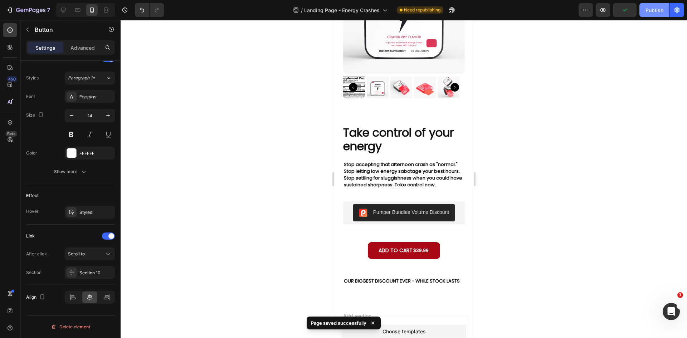
click at [659, 11] on div "Publish" at bounding box center [655, 10] width 18 height 8
